Goal: Task Accomplishment & Management: Use online tool/utility

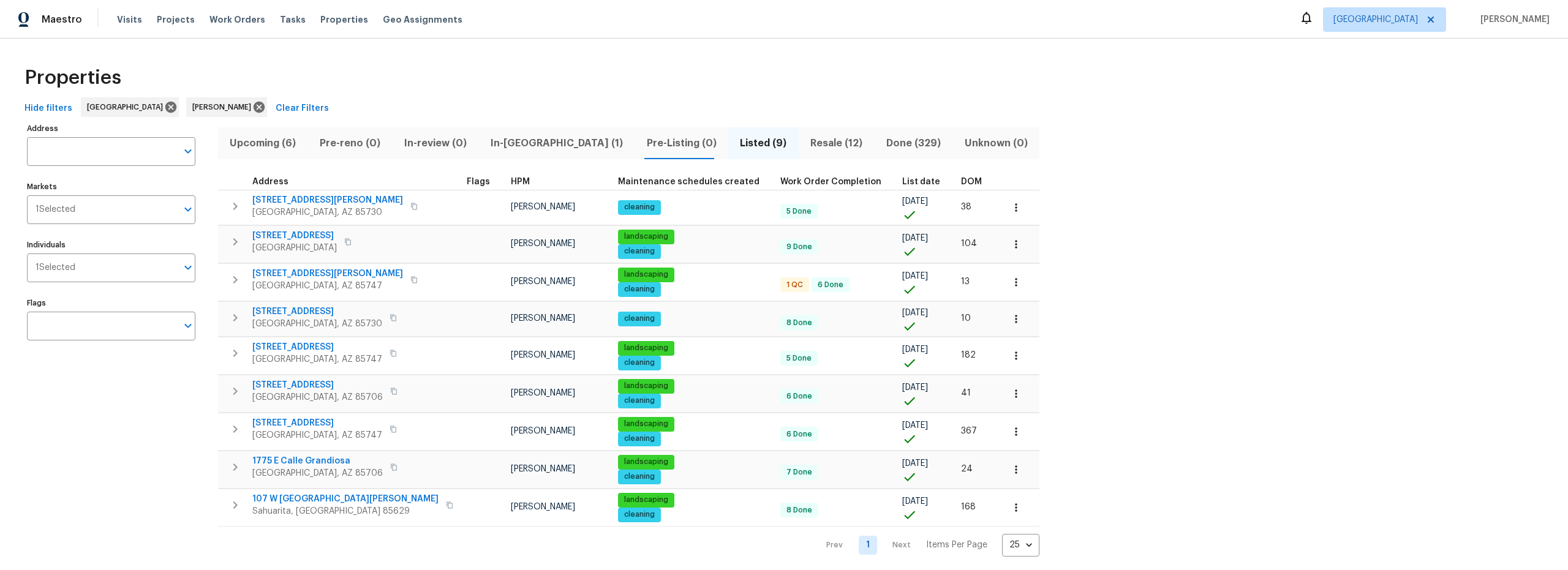
scroll to position [15, 0]
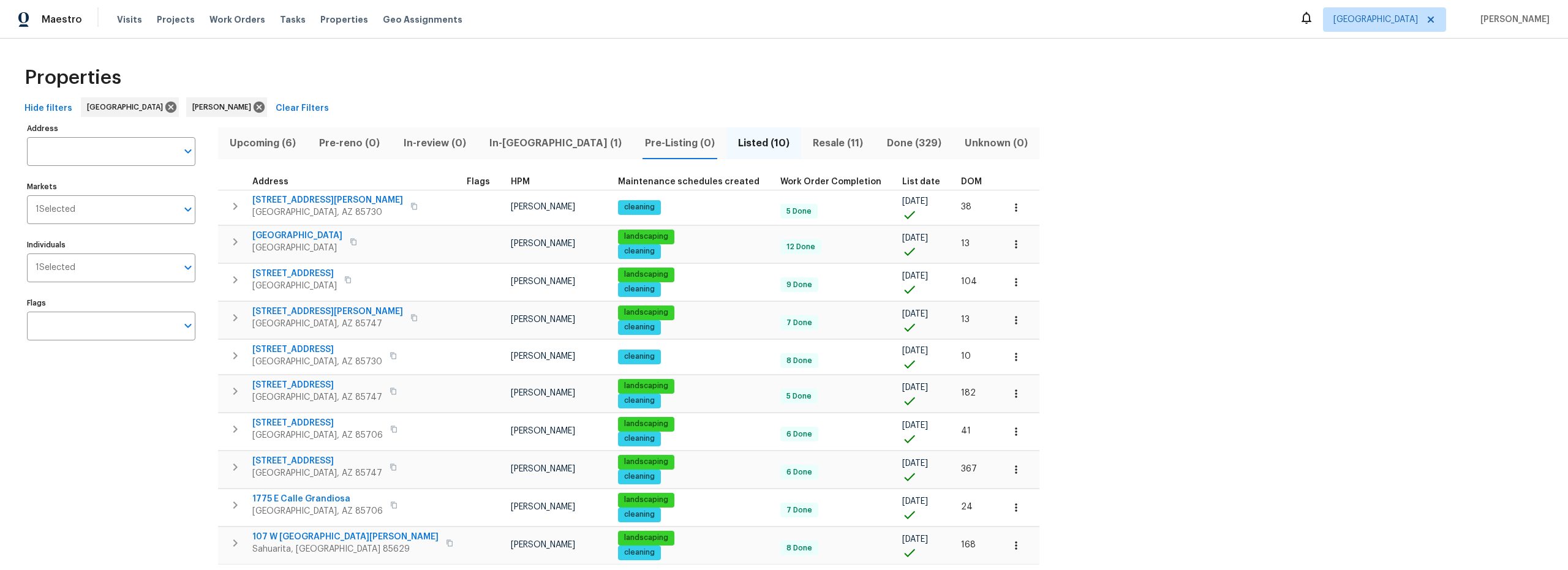
drag, startPoint x: 272, startPoint y: 144, endPoint x: 308, endPoint y: 146, distance: 36.1
click at [272, 144] on span "Upcoming (6)" at bounding box center [263, 143] width 75 height 17
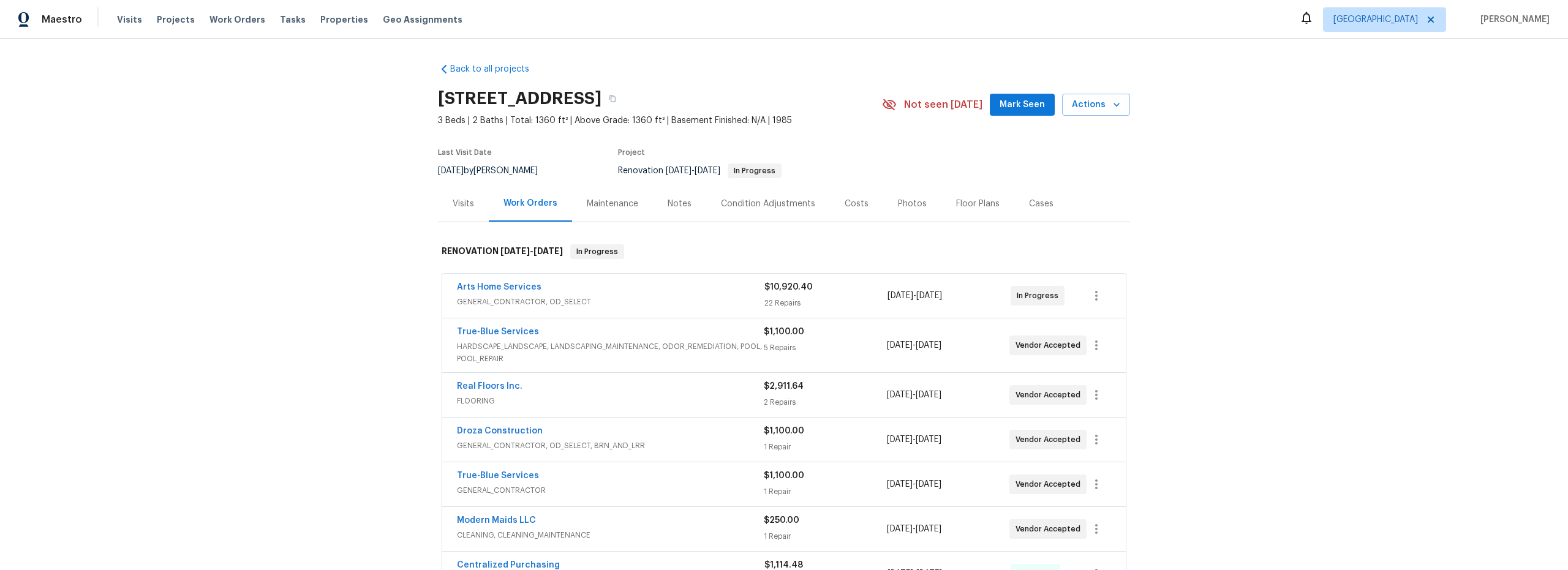
scroll to position [15, 0]
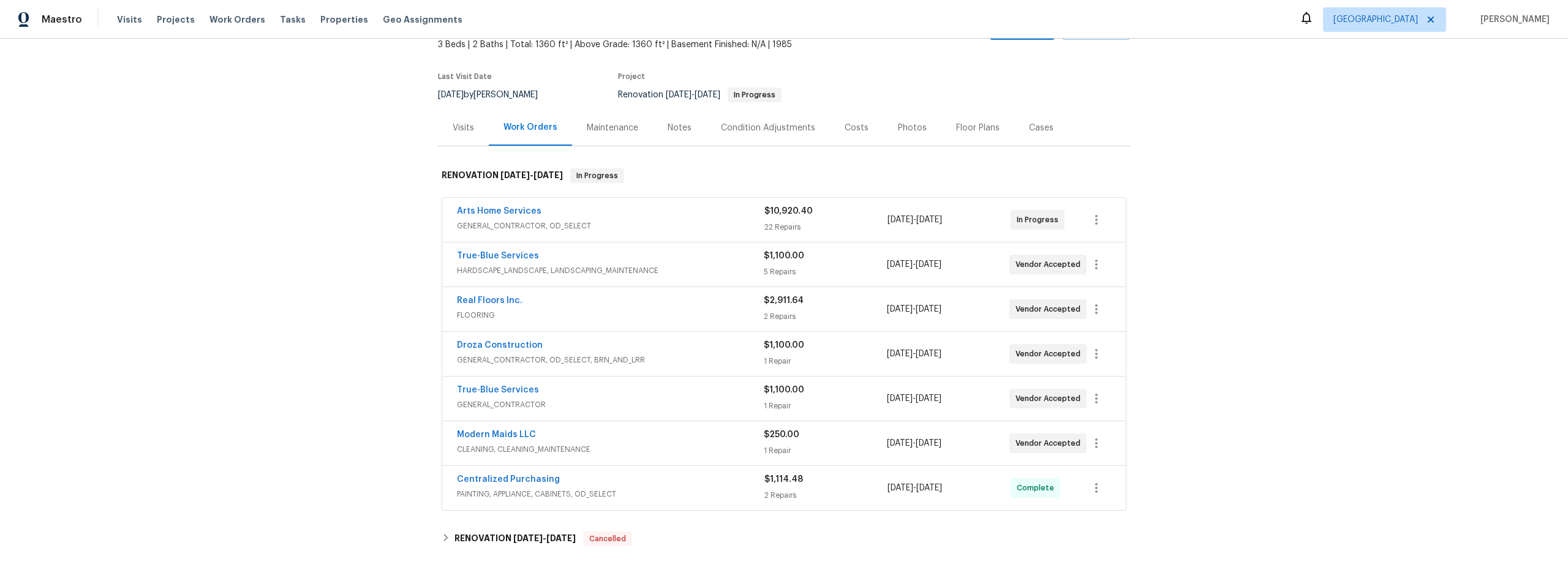
scroll to position [159, 0]
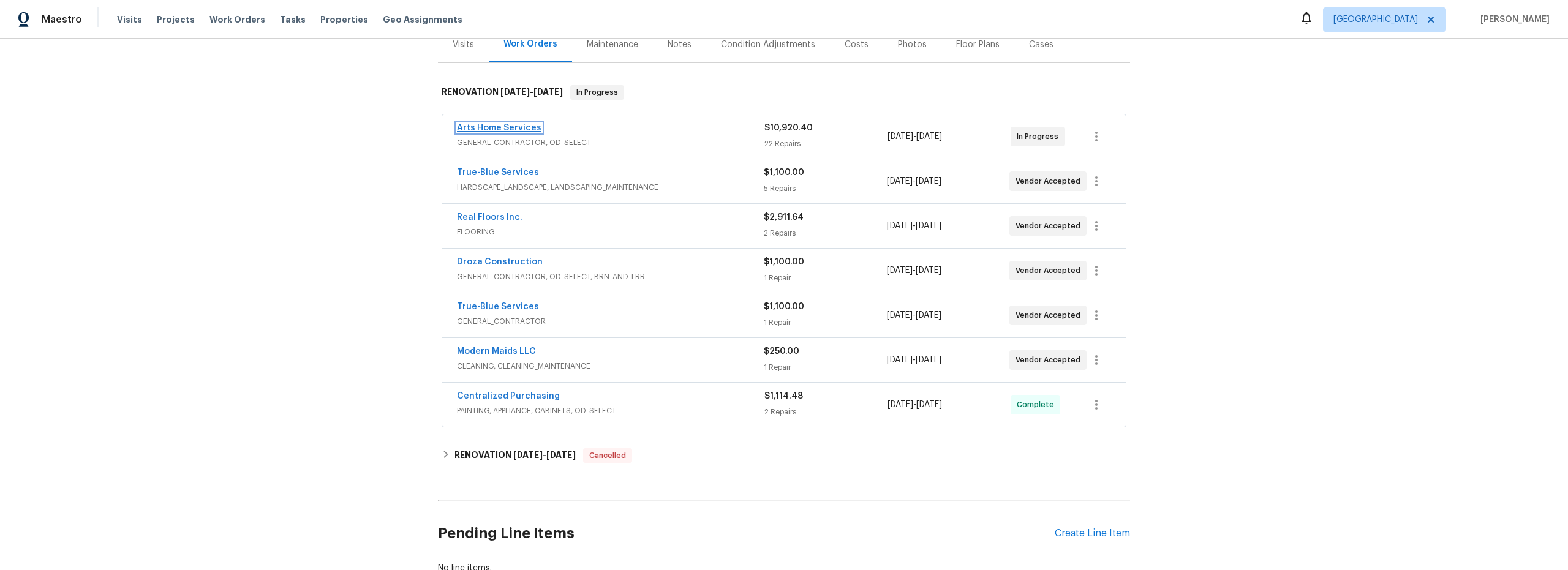
click at [523, 128] on link "Arts Home Services" at bounding box center [499, 128] width 85 height 8
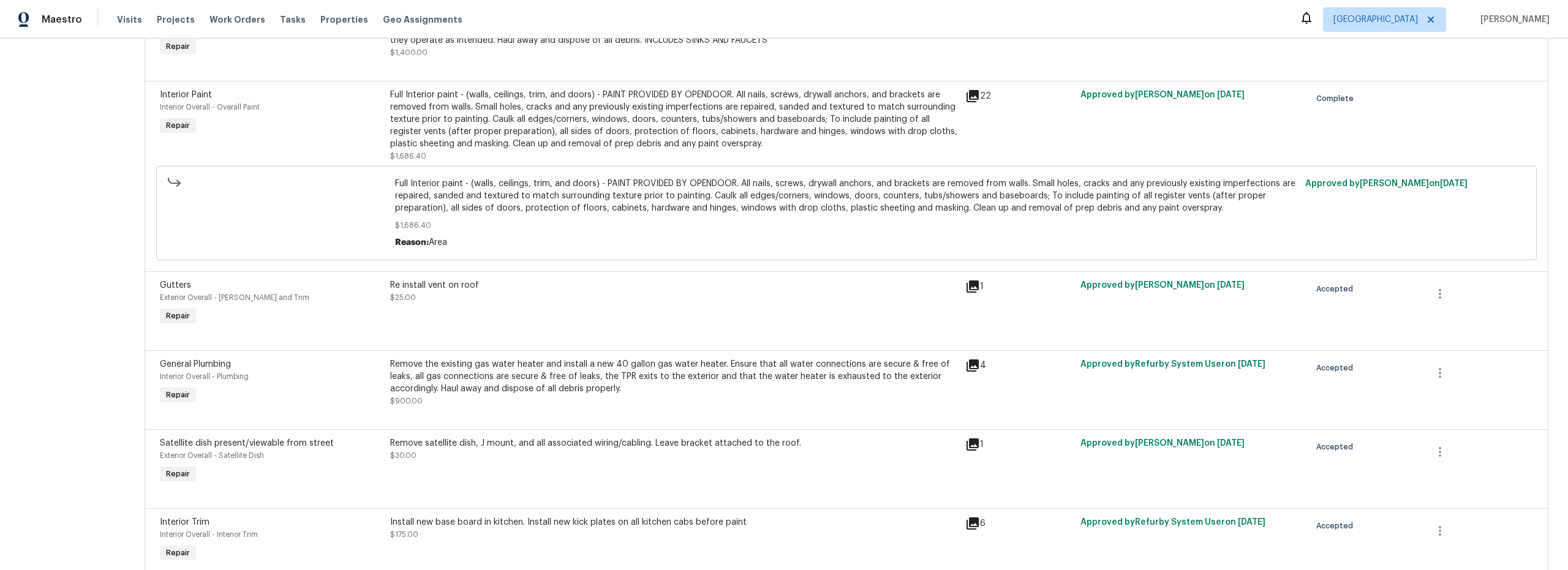
scroll to position [1284, 0]
click at [531, 385] on div "Remove the existing gas water heater and install a new 40 gallon gas water heat…" at bounding box center [673, 376] width 568 height 36
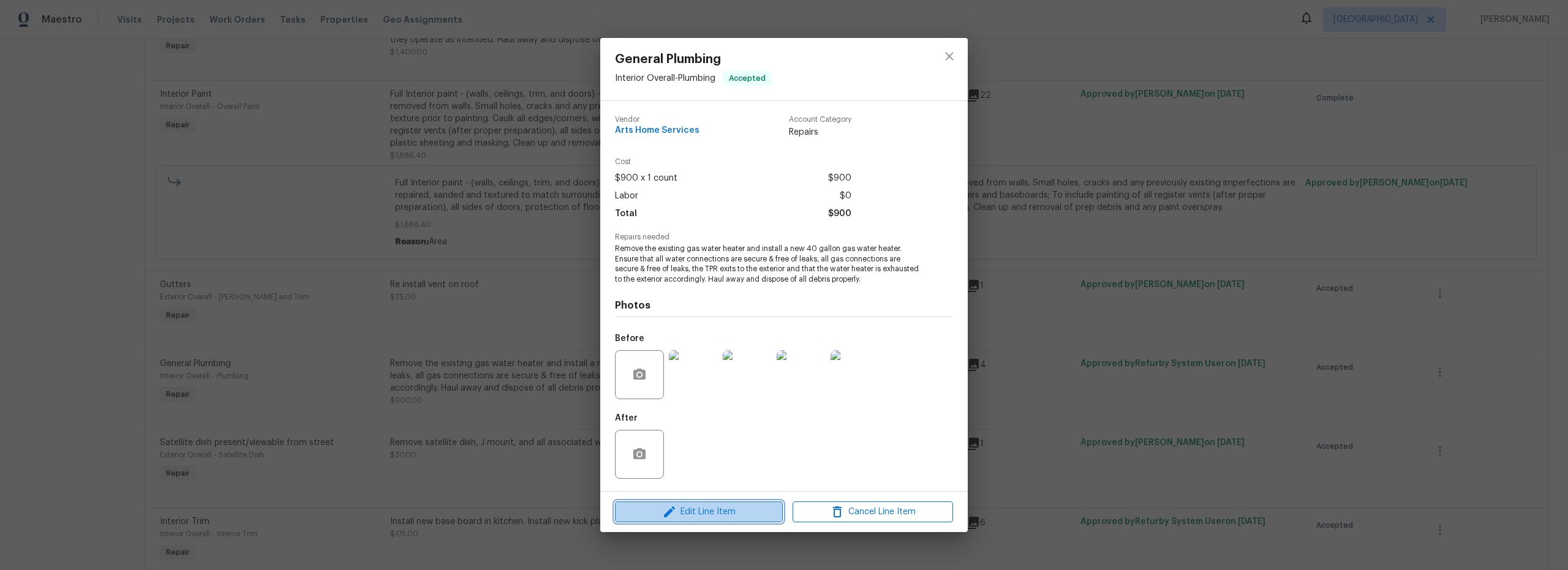
click at [709, 514] on span "Edit Line Item" at bounding box center [699, 511] width 160 height 15
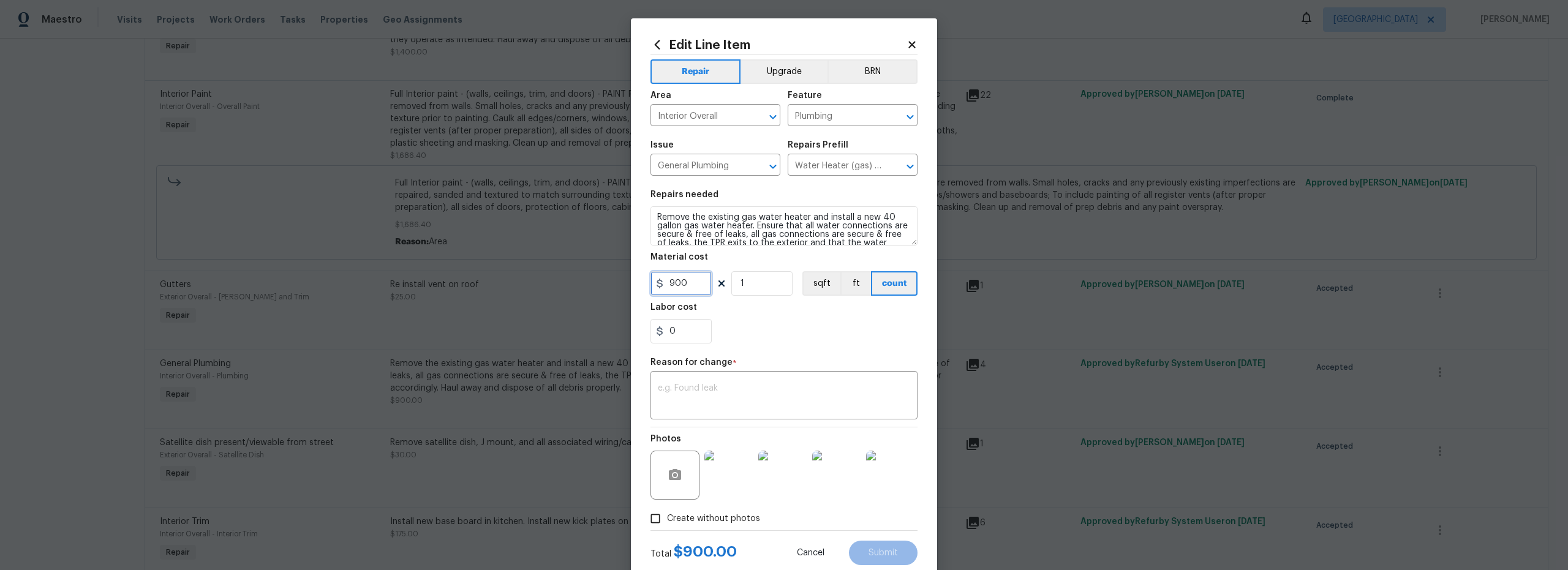
click at [613, 281] on div "Edit Line Item Repair Upgrade BRN Area Interior Overall ​ Feature Plumbing ​ Is…" at bounding box center [784, 285] width 1568 height 570
type input "1200"
click at [727, 392] on textarea at bounding box center [784, 396] width 252 height 25
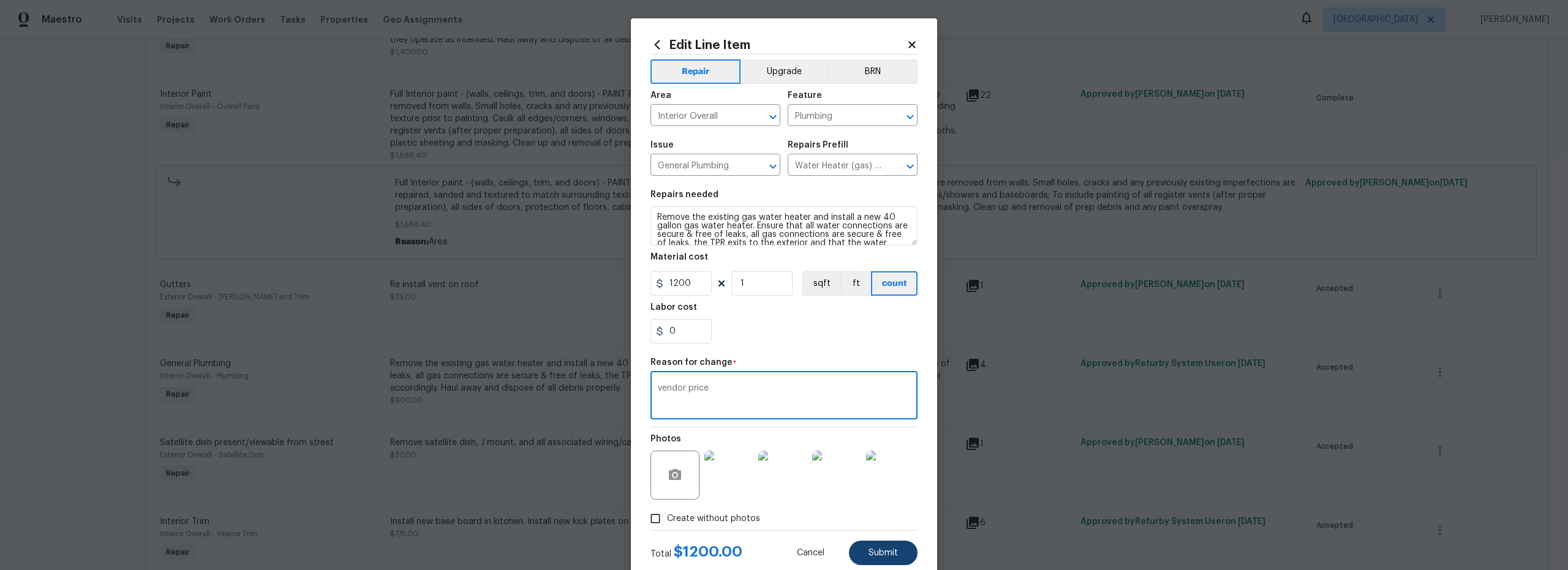
type textarea "vendor price"
click at [888, 546] on button "Submit" at bounding box center [883, 552] width 68 height 25
type input "900"
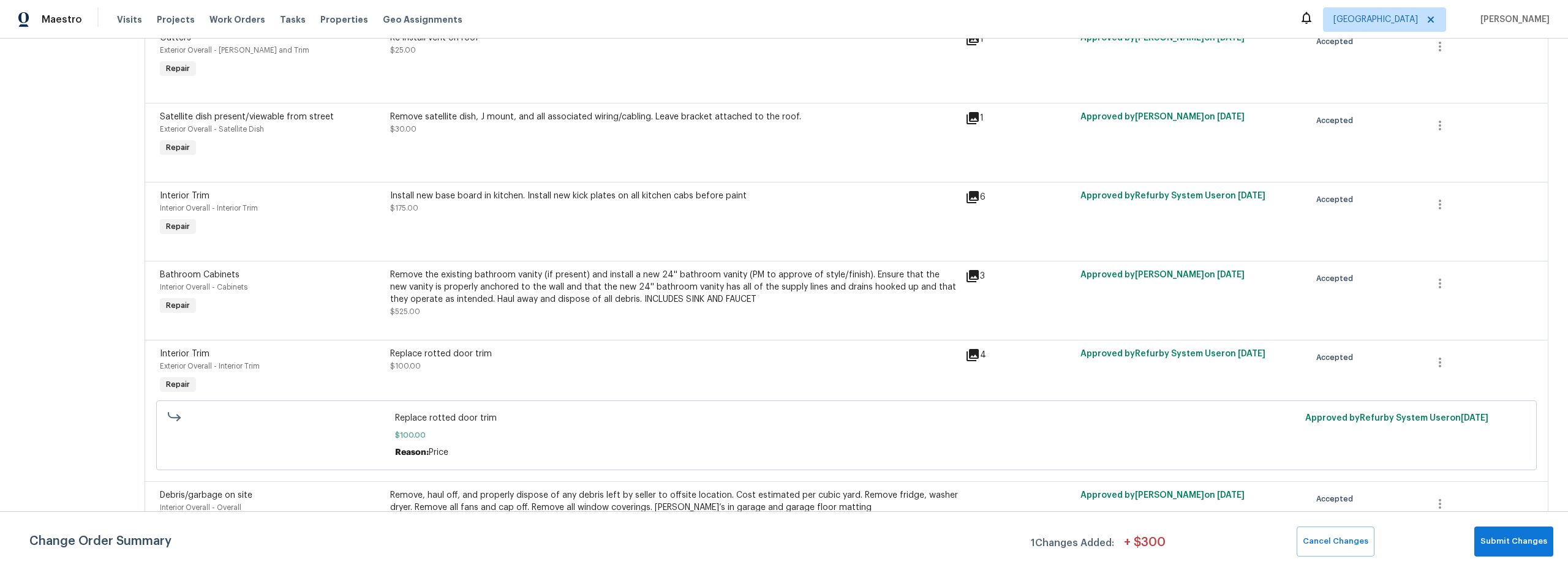
scroll to position [1626, 0]
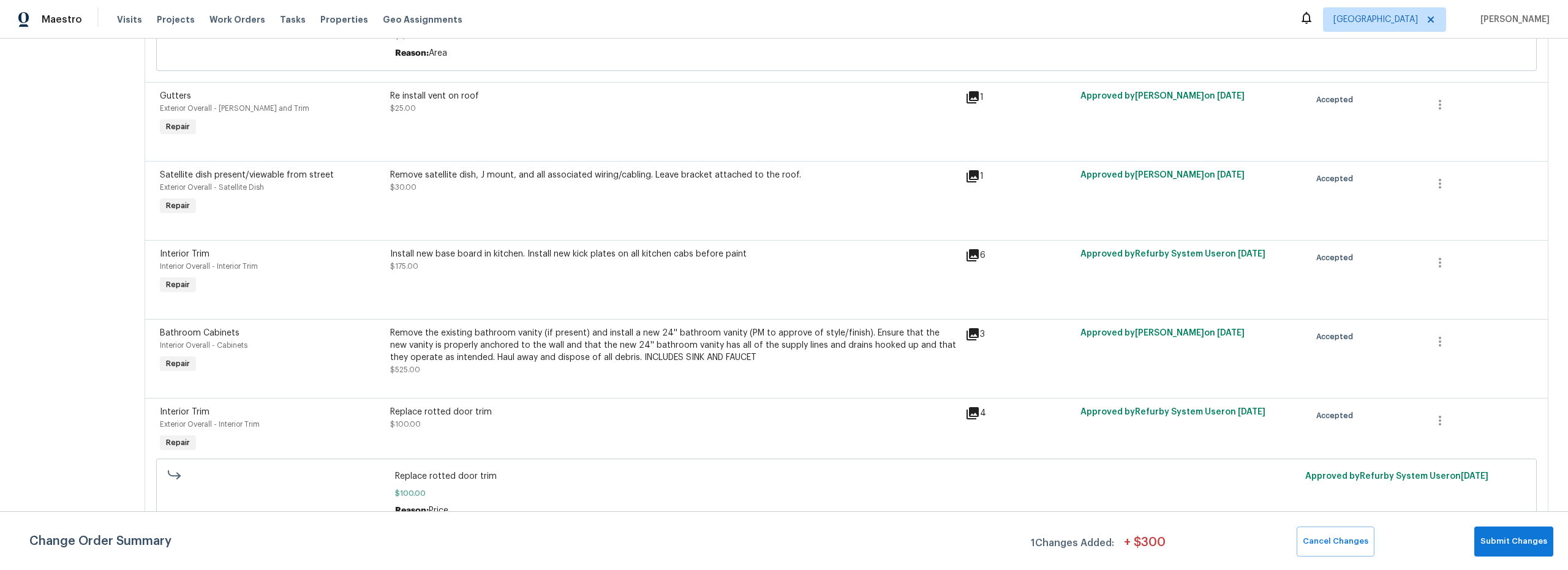
click at [544, 368] on div "Remove the existing bathroom vanity (if present) and install a new 24'' bathroo…" at bounding box center [673, 351] width 568 height 49
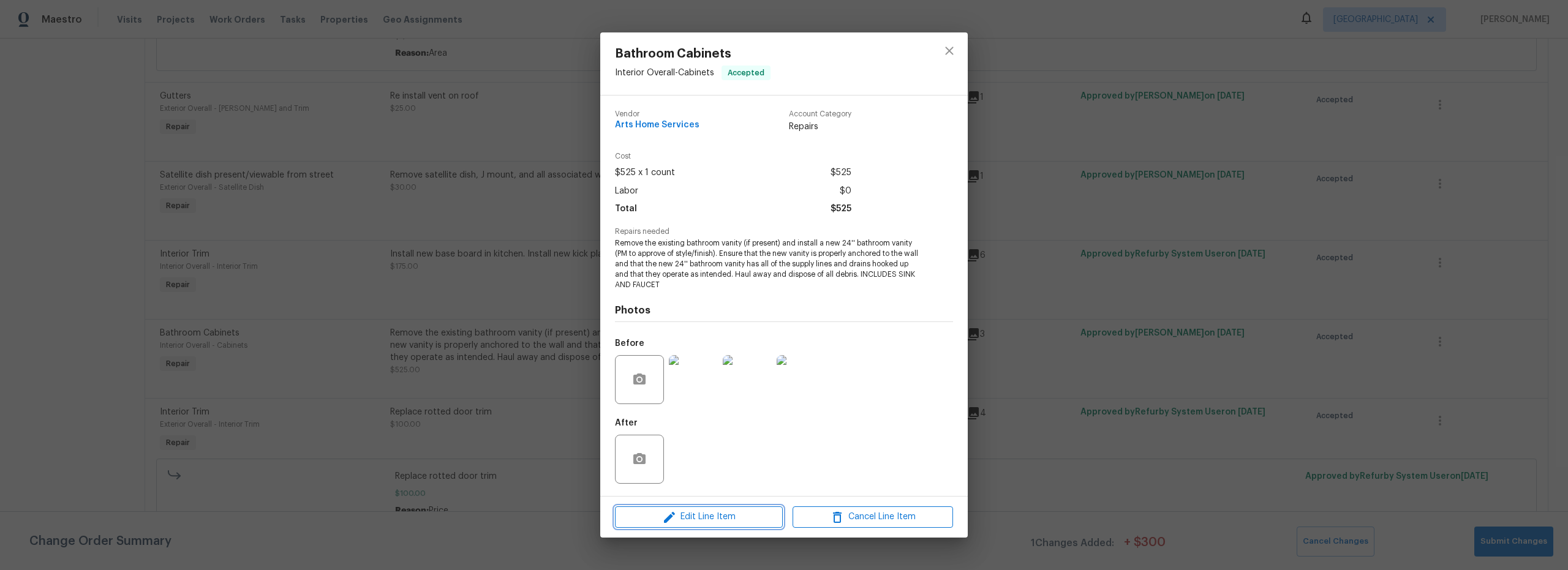
click at [685, 513] on span "Edit Line Item" at bounding box center [699, 517] width 160 height 15
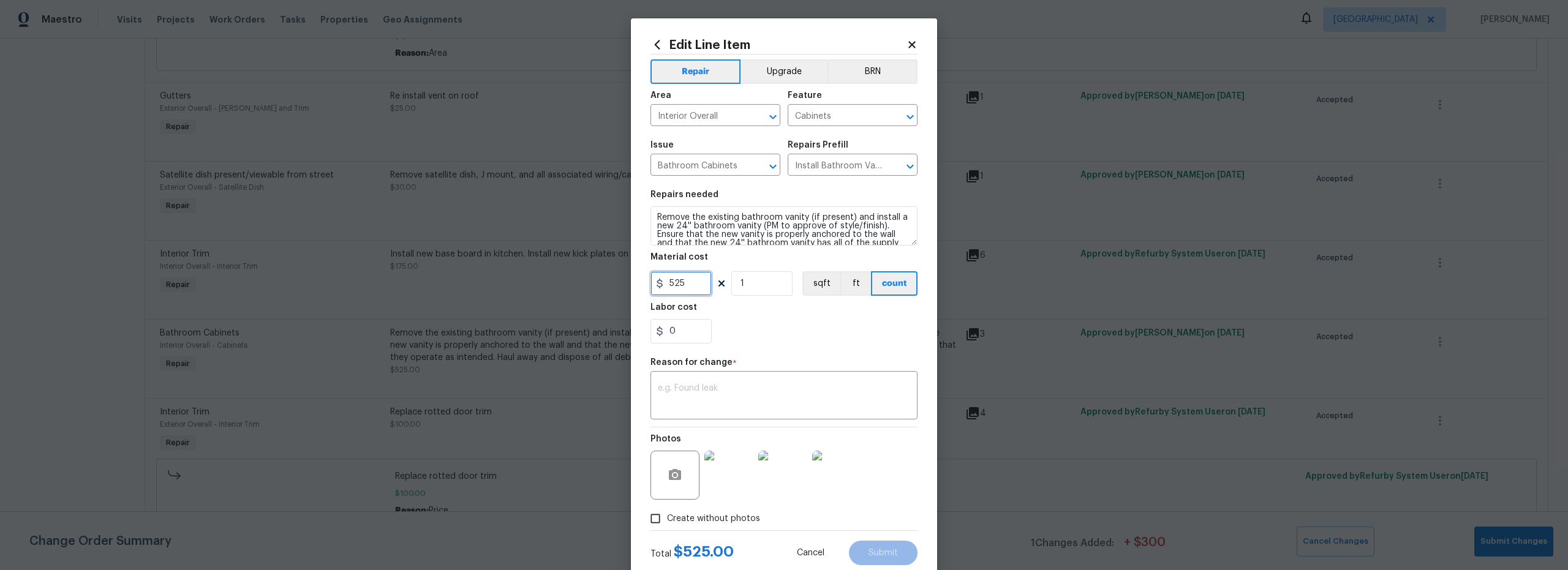
click at [609, 287] on div "Edit Line Item Repair Upgrade BRN Area Interior Overall ​ Feature Cabinets ​ Is…" at bounding box center [784, 285] width 1568 height 570
type input "650"
click at [809, 401] on textarea at bounding box center [784, 396] width 252 height 25
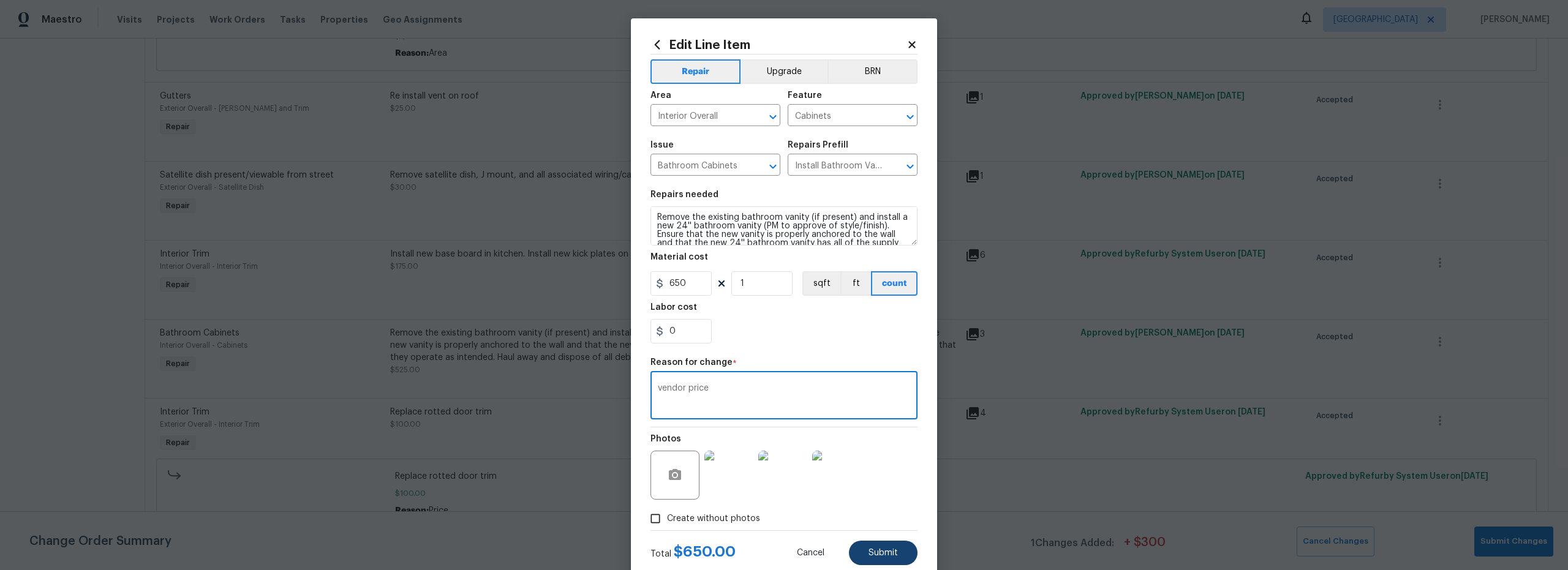
type textarea "vendor price"
click at [880, 552] on span "Submit" at bounding box center [883, 553] width 29 height 9
type input "525"
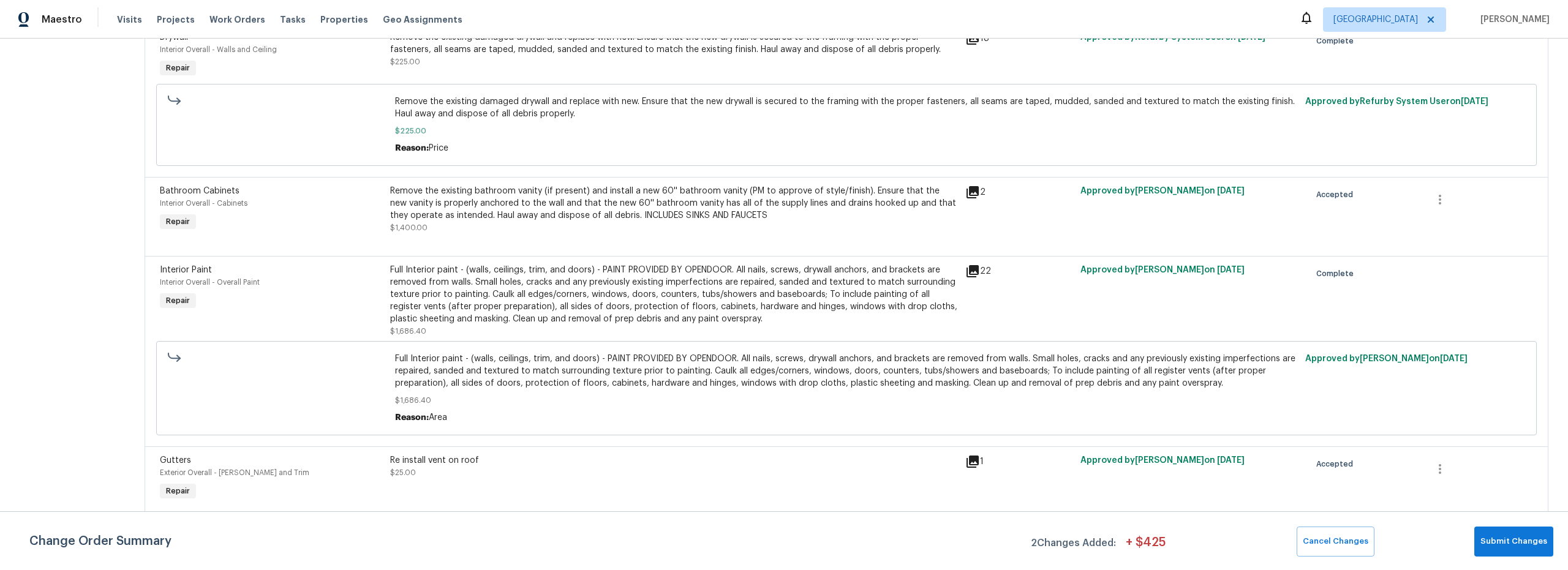
scroll to position [1358, 0]
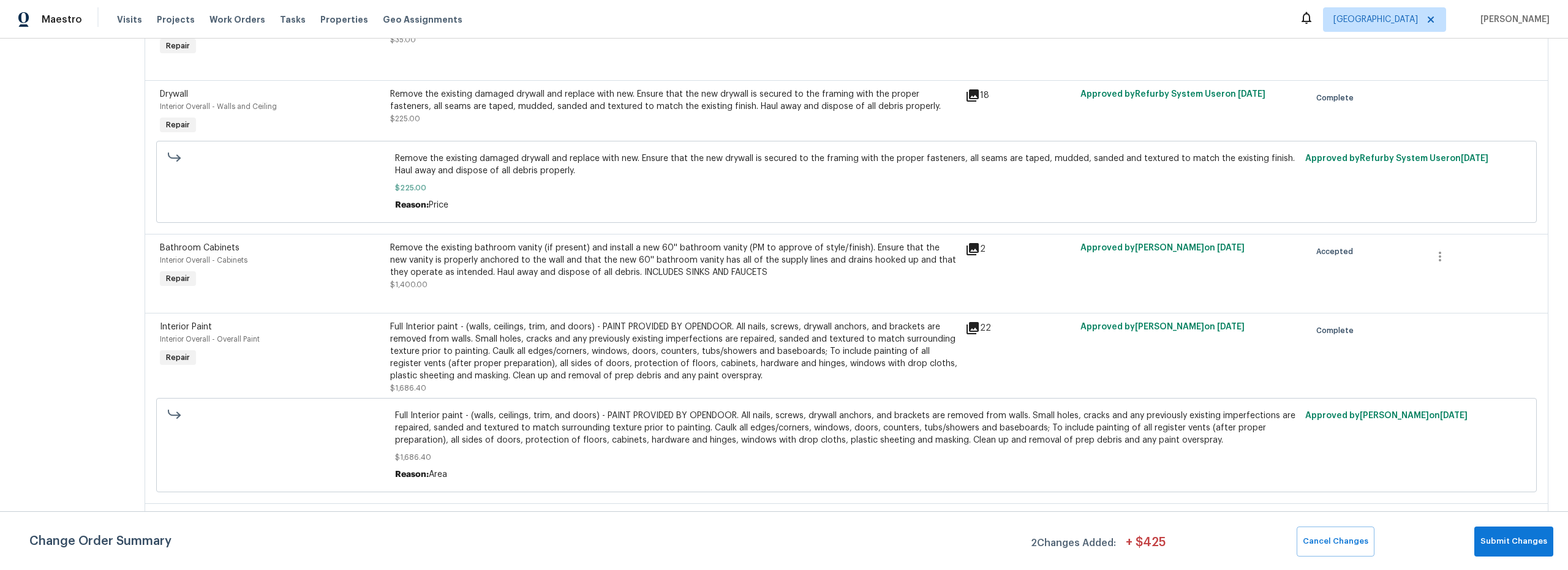
click at [533, 283] on div "Remove the existing bathroom vanity (if present) and install a new 60'' bathroo…" at bounding box center [673, 266] width 568 height 49
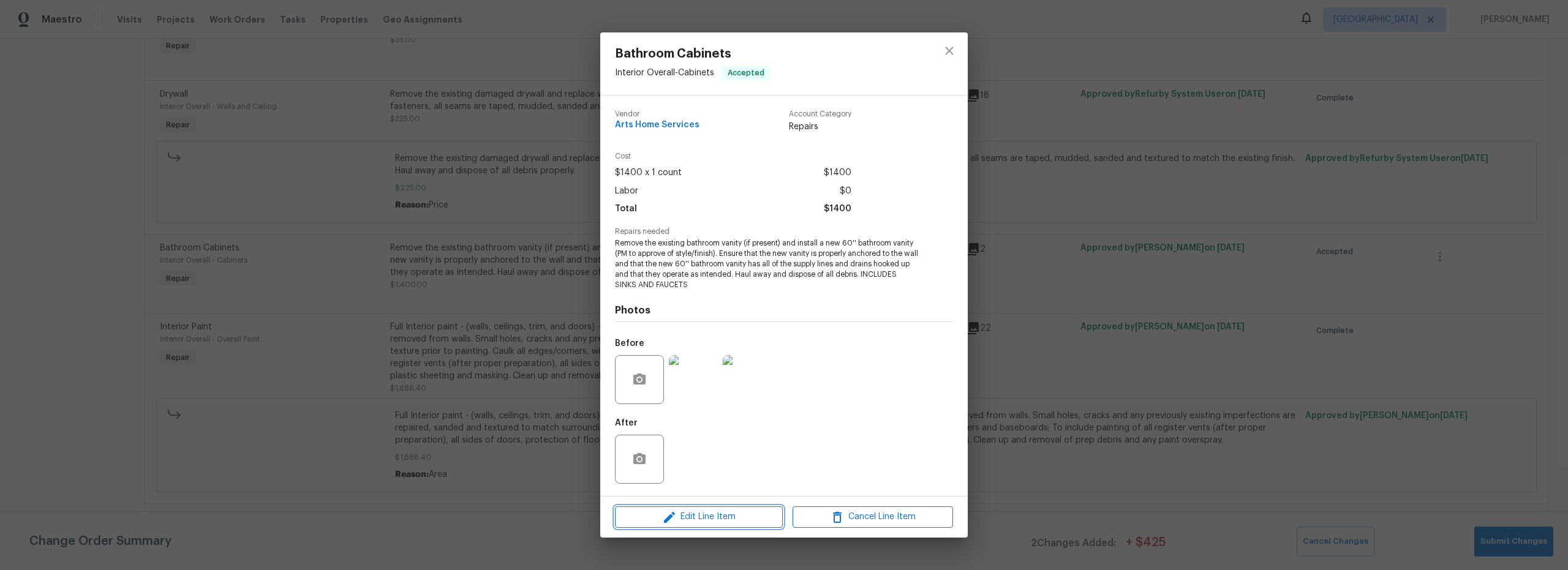
click at [732, 519] on span "Edit Line Item" at bounding box center [699, 517] width 160 height 15
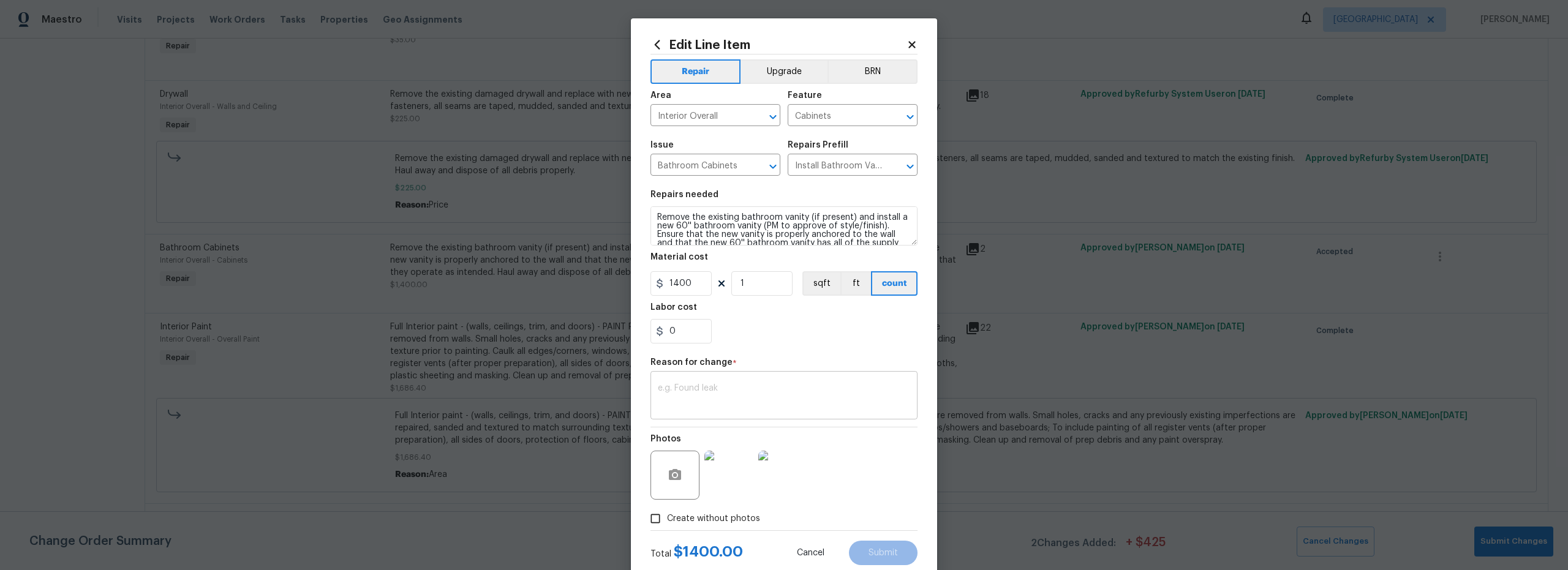
click at [728, 406] on textarea at bounding box center [784, 396] width 252 height 25
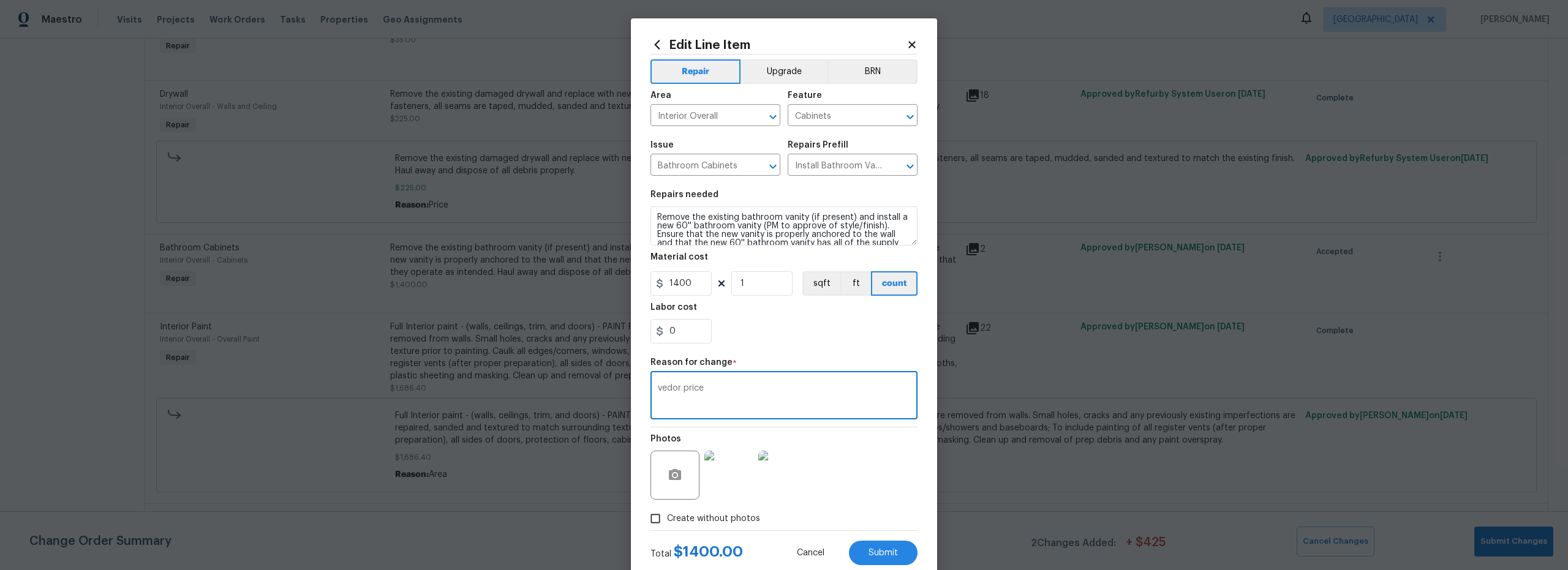
click at [662, 388] on textarea "vedor price" at bounding box center [784, 396] width 252 height 25
click at [662, 390] on textarea "vedor price" at bounding box center [784, 396] width 252 height 25
click at [662, 389] on textarea "vedor price" at bounding box center [784, 396] width 252 height 25
type textarea "vendor price"
click at [640, 281] on div "Edit Line Item Repair Upgrade BRN Area Interior Overall ​ Feature Cabinets ​ Is…" at bounding box center [784, 301] width 306 height 566
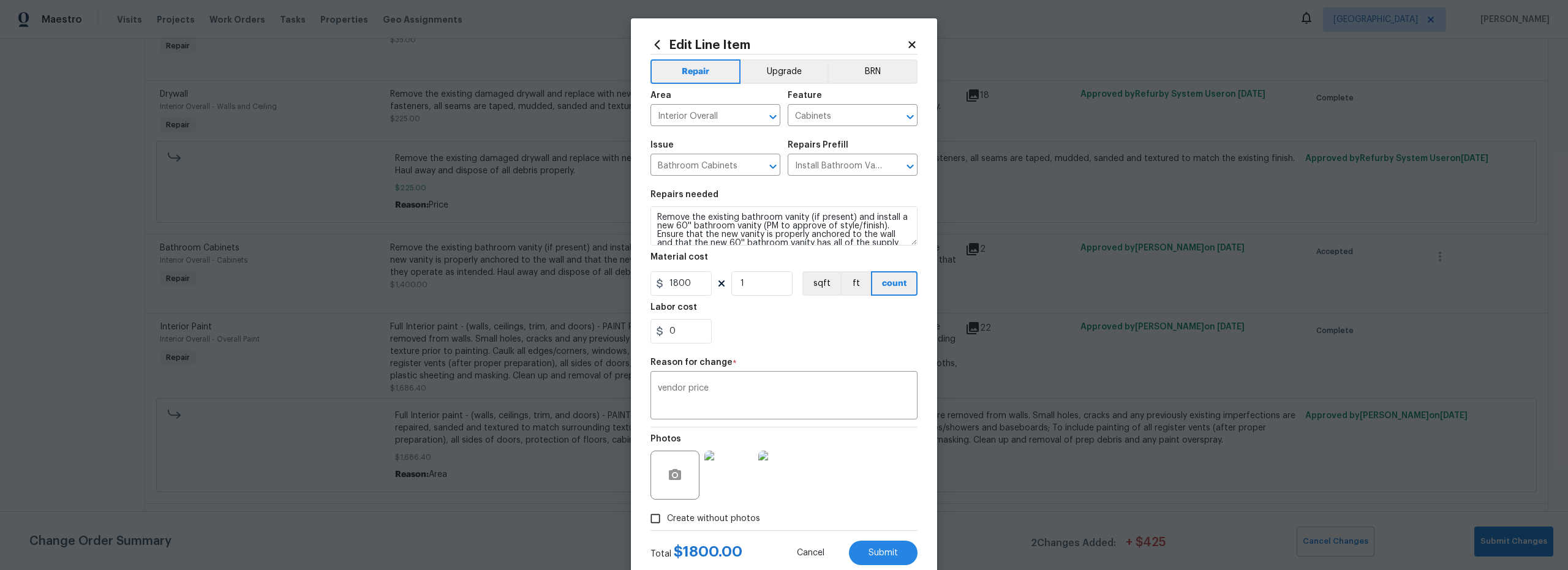
click at [790, 334] on div "0" at bounding box center [784, 331] width 267 height 25
click at [887, 550] on span "Submit" at bounding box center [883, 553] width 29 height 9
type input "1400"
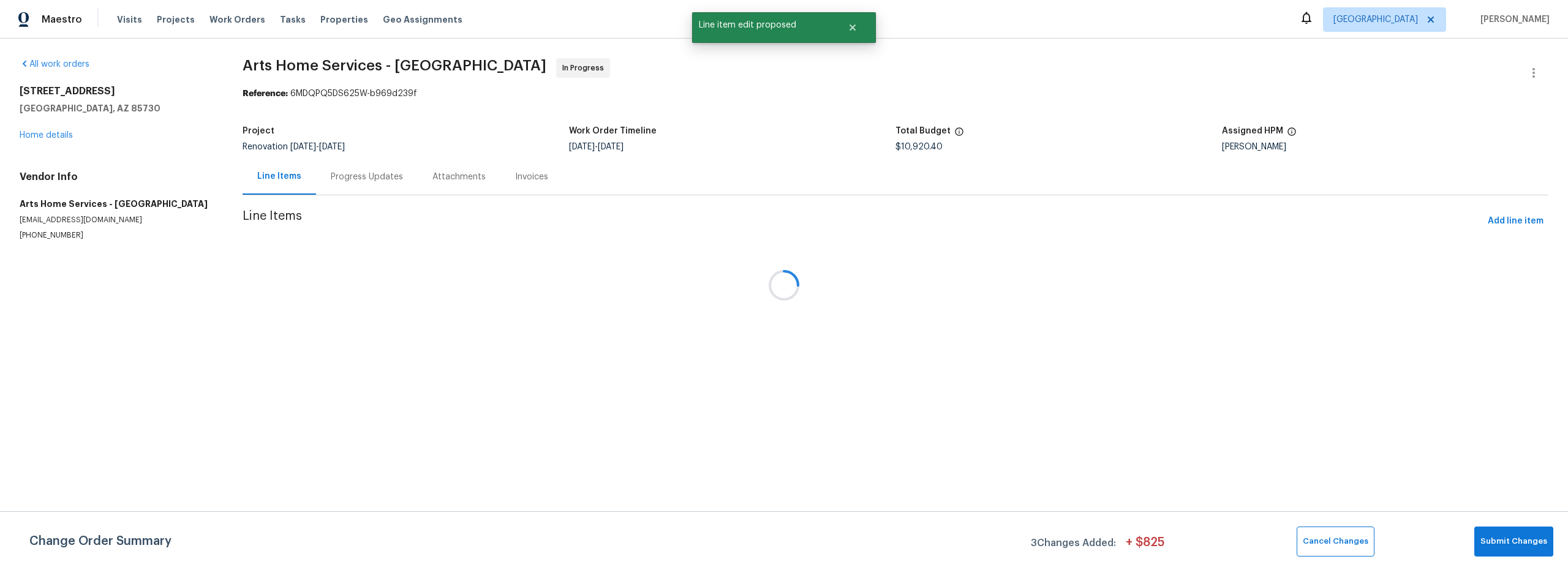
scroll to position [0, 0]
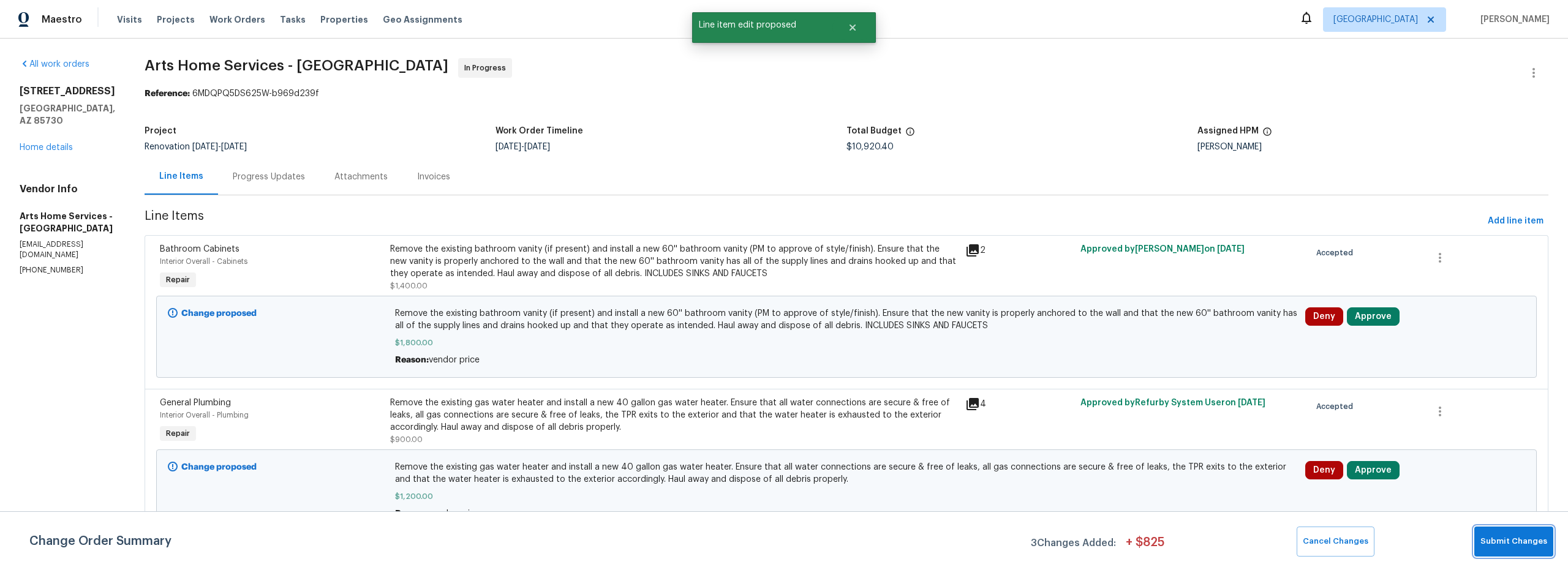
click at [1514, 549] on button "Submit Changes" at bounding box center [1513, 541] width 79 height 30
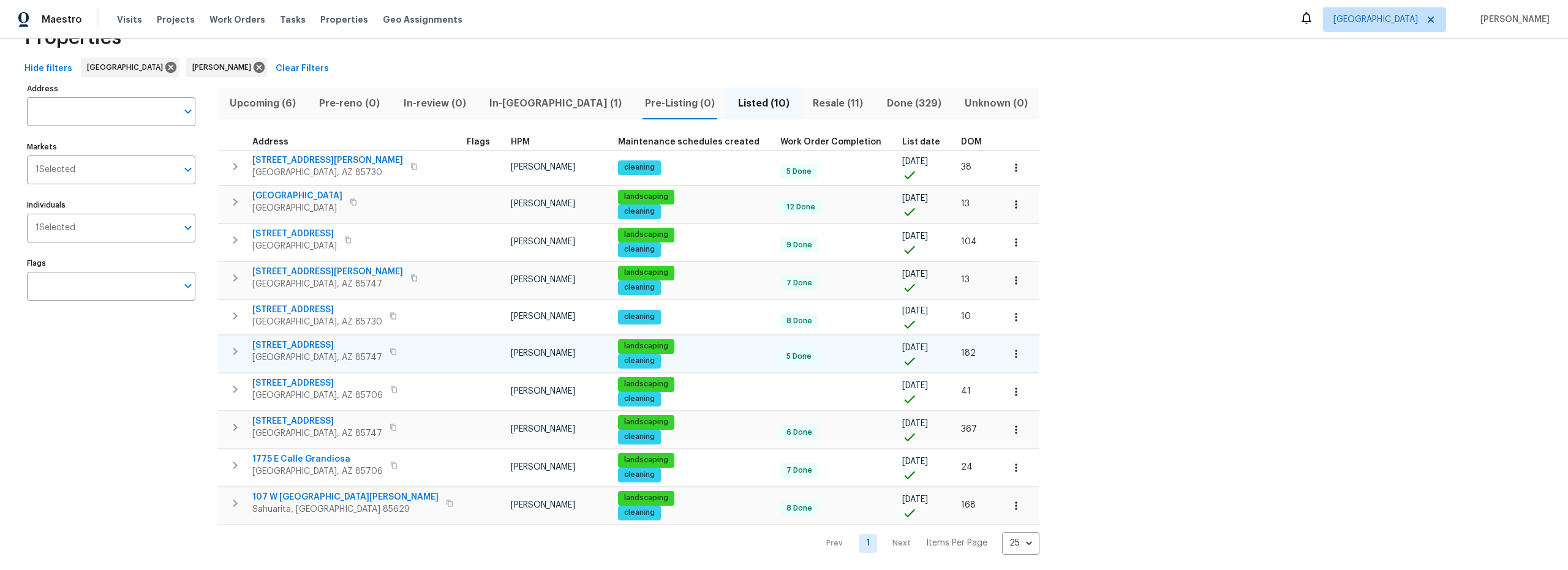
scroll to position [53, 0]
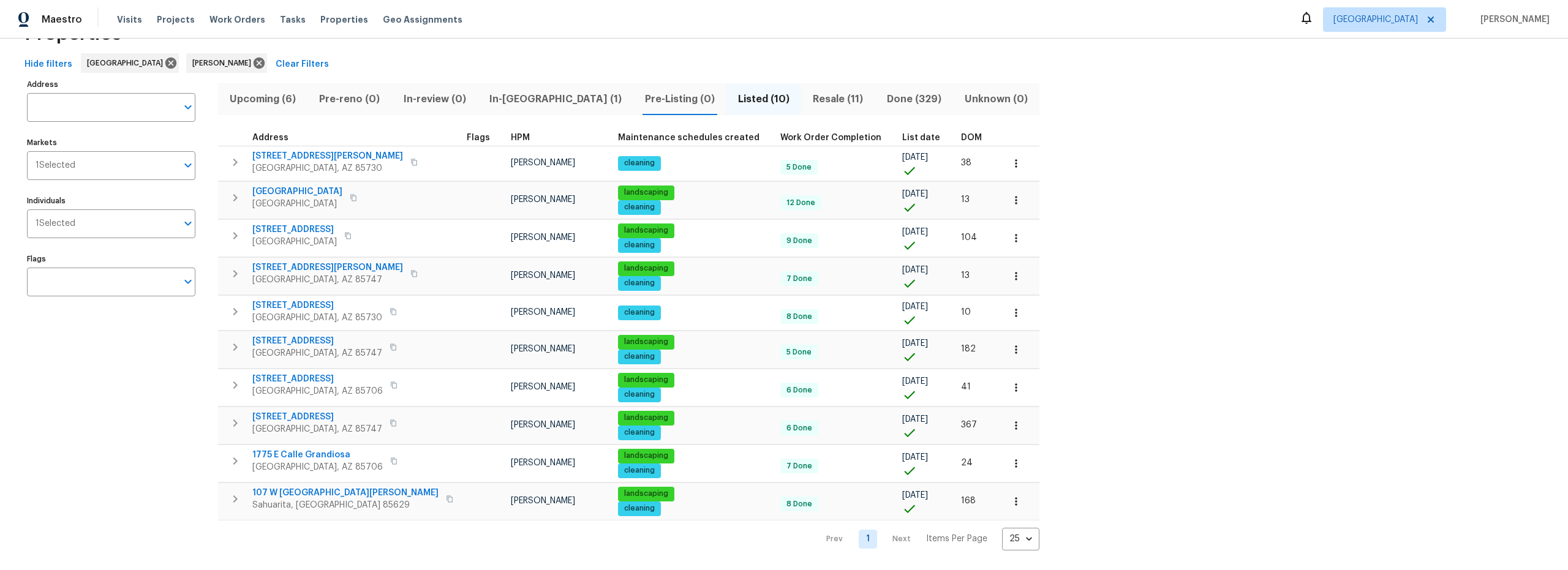
click at [244, 91] on span "Upcoming (6)" at bounding box center [263, 99] width 75 height 17
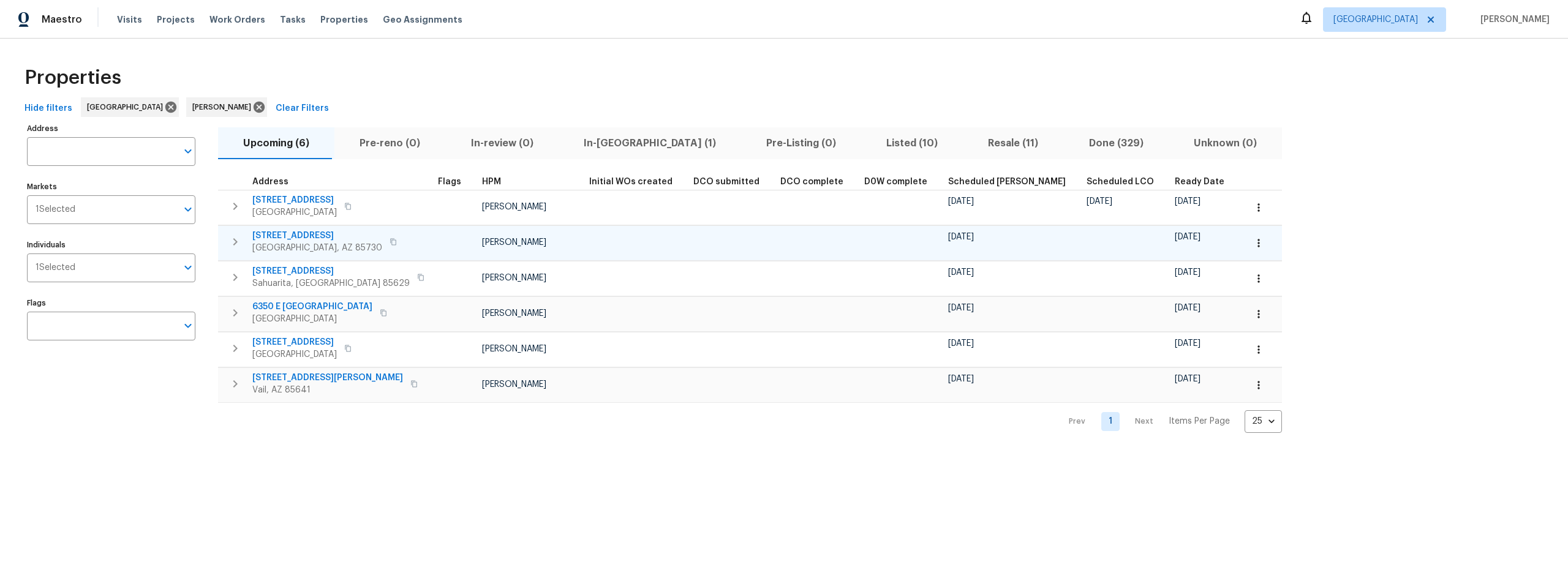
click at [1252, 248] on icon "button" at bounding box center [1258, 243] width 12 height 12
click at [1141, 353] on p "Admin: Closing" at bounding box center [1116, 352] width 60 height 13
